Goal: Manage account settings

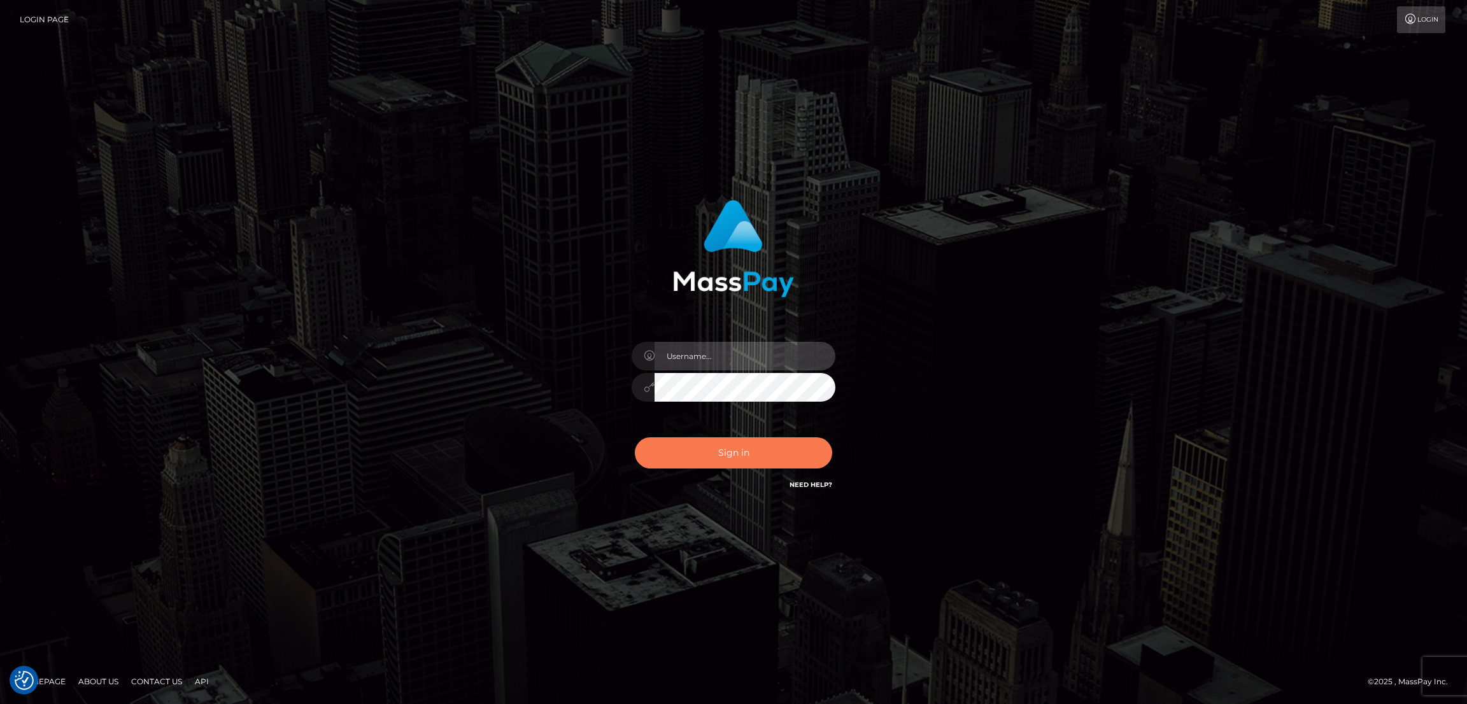
type input "[DOMAIN_NAME]"
click at [754, 457] on button "Sign in" at bounding box center [733, 452] width 197 height 31
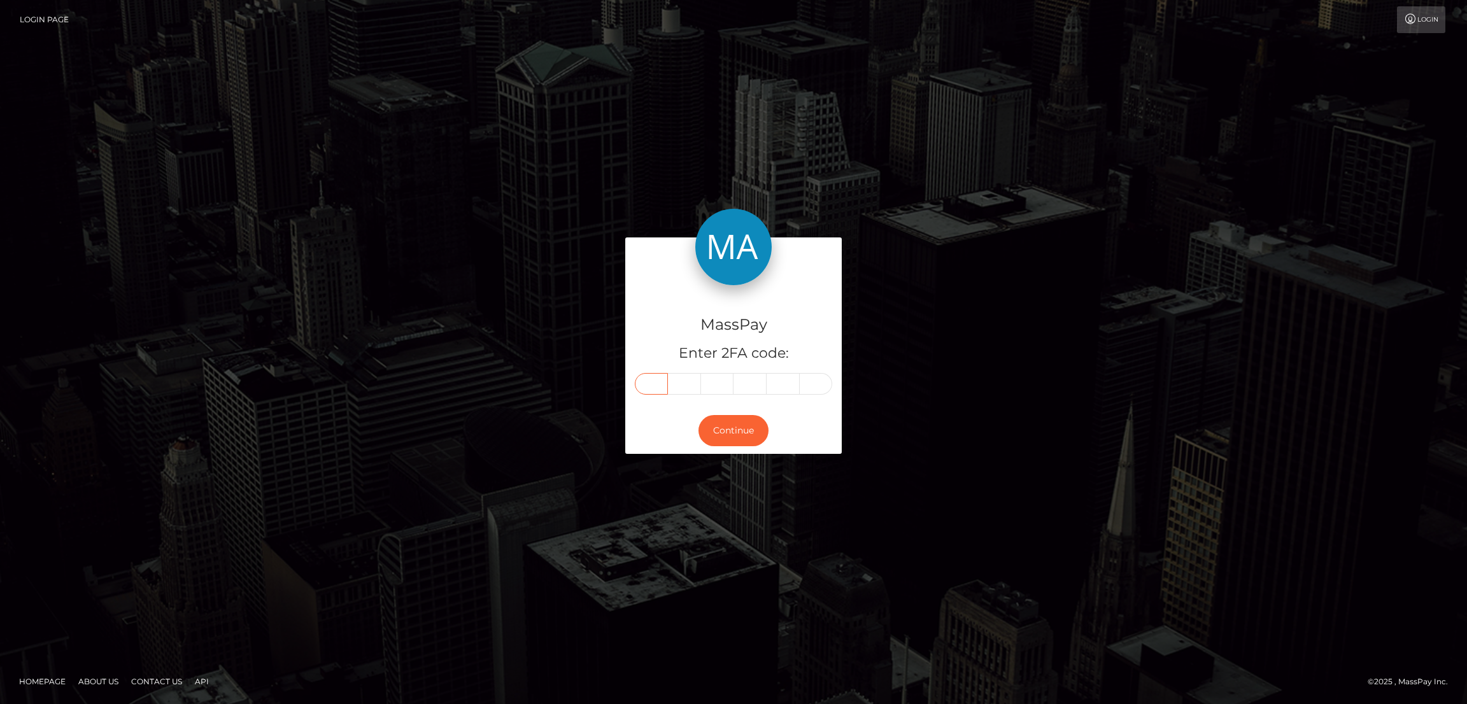
click at [644, 383] on input "text" at bounding box center [651, 384] width 33 height 22
paste input "8"
type input "8"
type input "0"
type input "8"
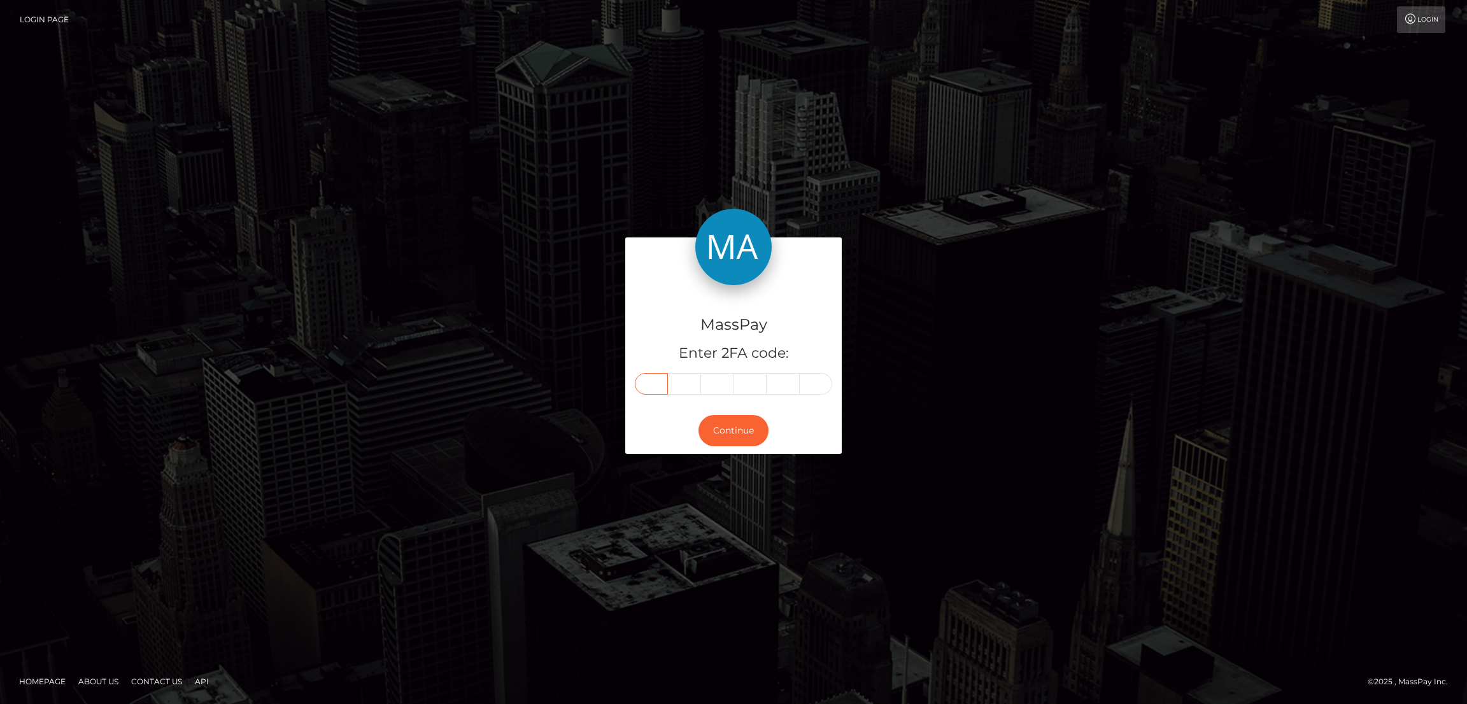
type input "4"
type input "5"
type input "2"
click at [733, 431] on button "Continue" at bounding box center [734, 430] width 70 height 31
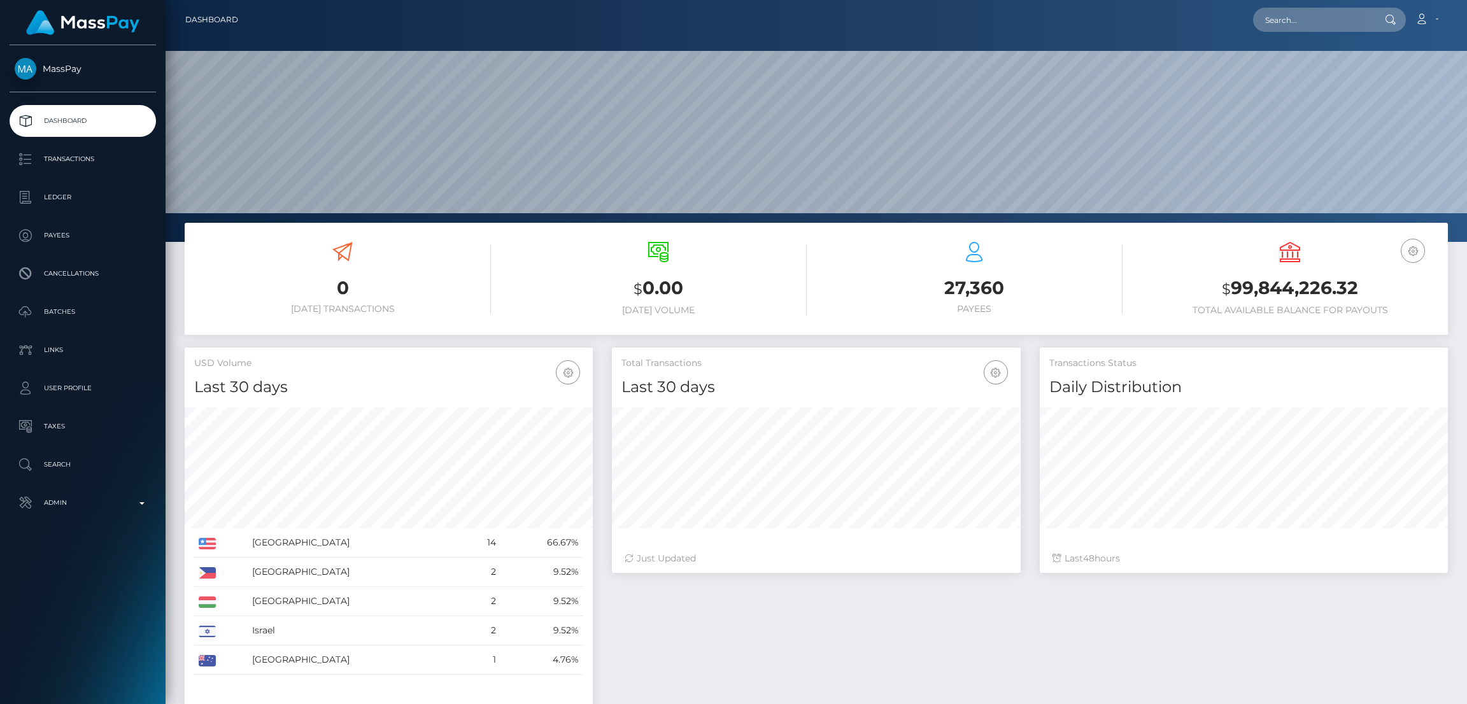
scroll to position [226, 408]
click at [1292, 16] on input "text" at bounding box center [1313, 20] width 120 height 24
paste input "[EMAIL_ADDRESS][DOMAIN_NAME]"
type input "[EMAIL_ADDRESS][DOMAIN_NAME]"
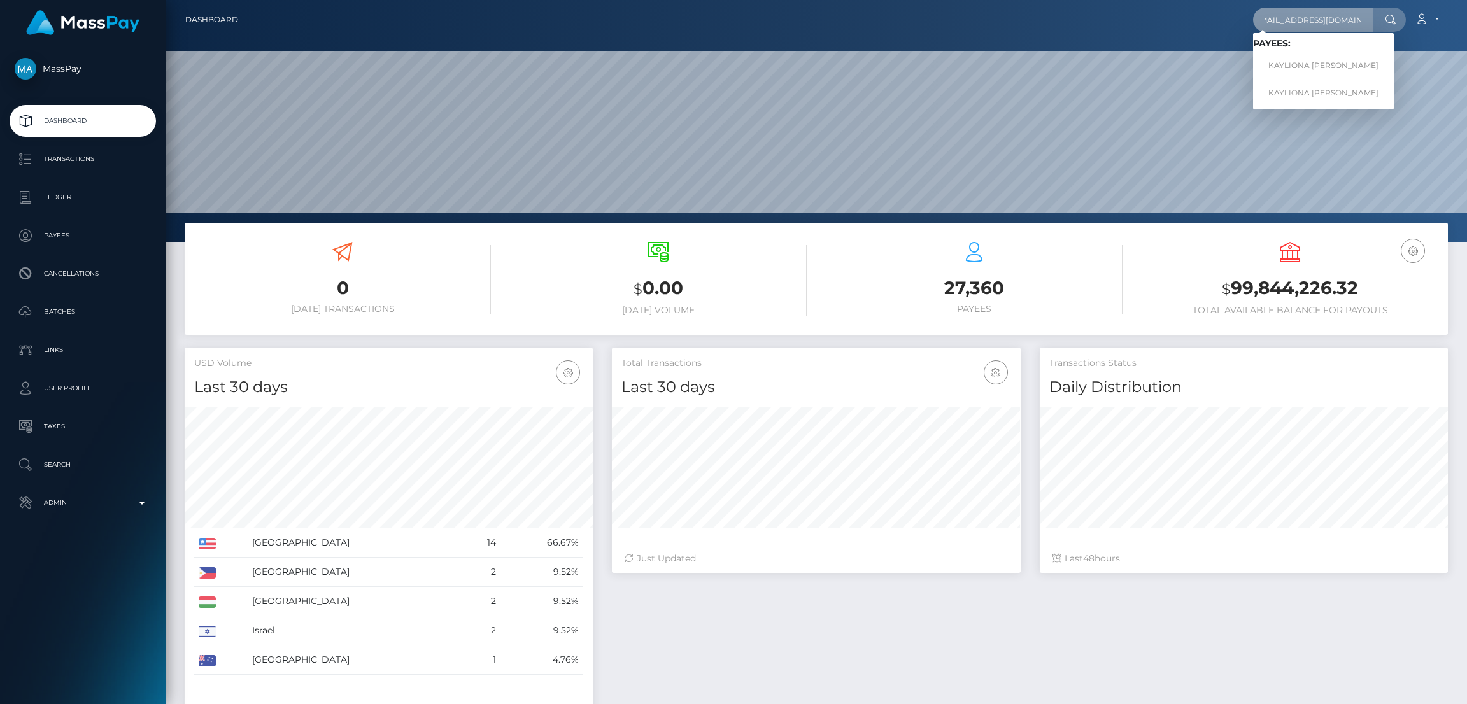
scroll to position [0, 0]
click at [1300, 66] on link "KAYLIONA JEREE DAVIS" at bounding box center [1323, 66] width 141 height 24
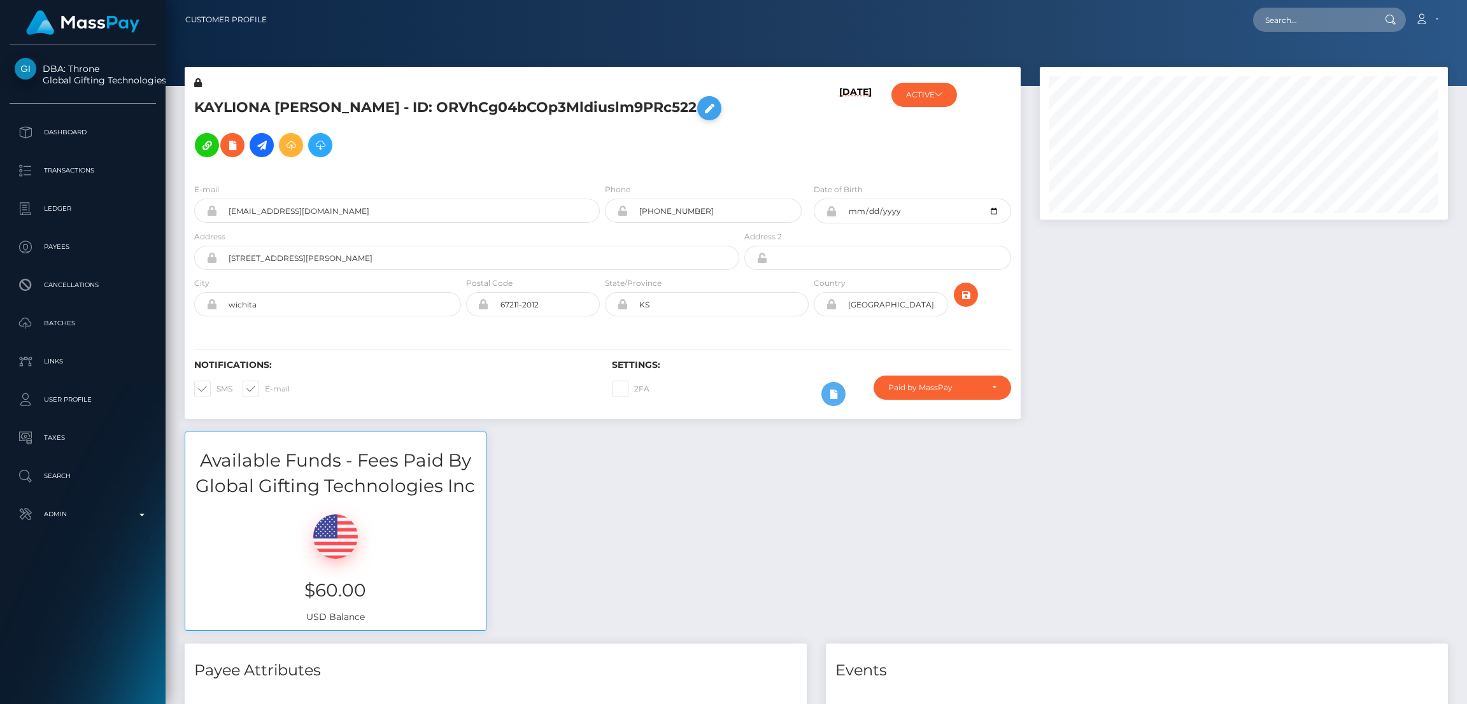
click at [702, 109] on icon at bounding box center [709, 109] width 15 height 16
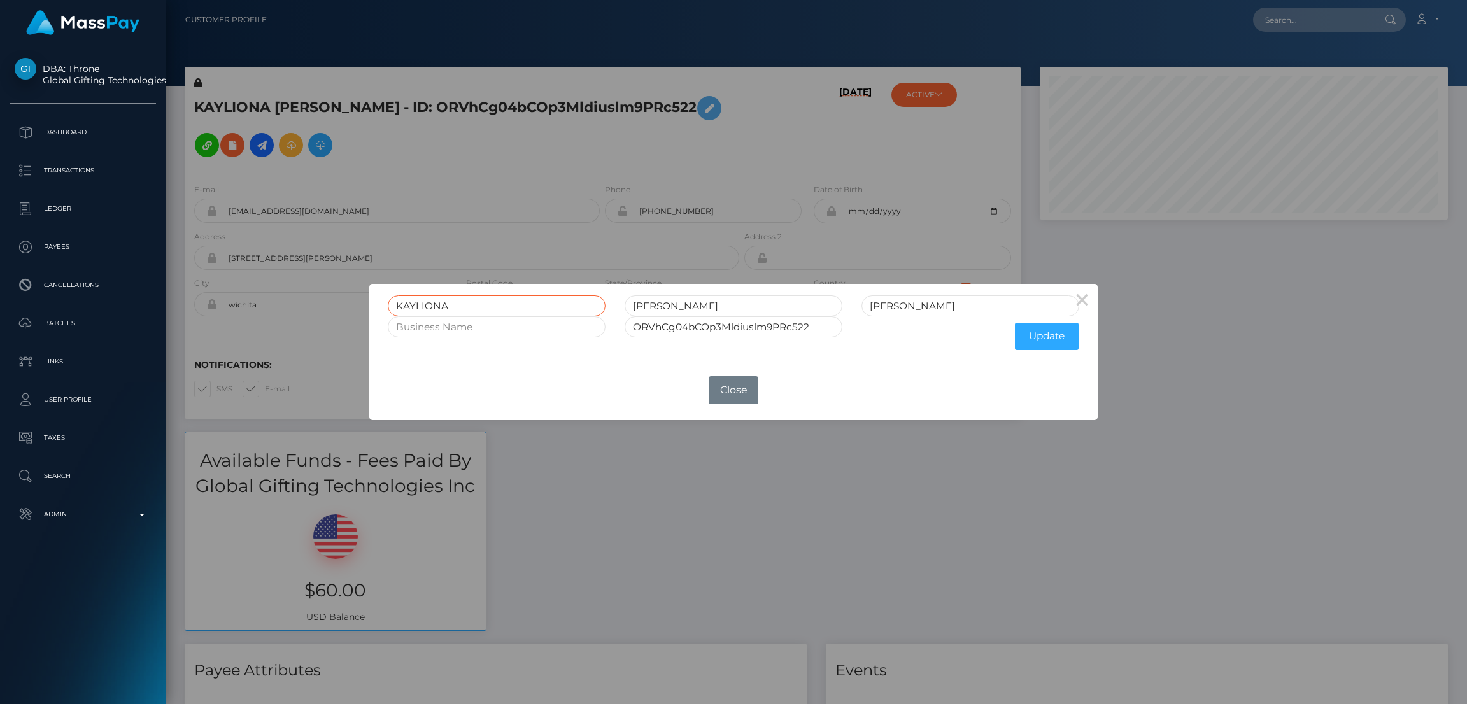
click at [425, 302] on input "KAYLIONA" at bounding box center [497, 305] width 218 height 21
